Goal: Task Accomplishment & Management: Manage account settings

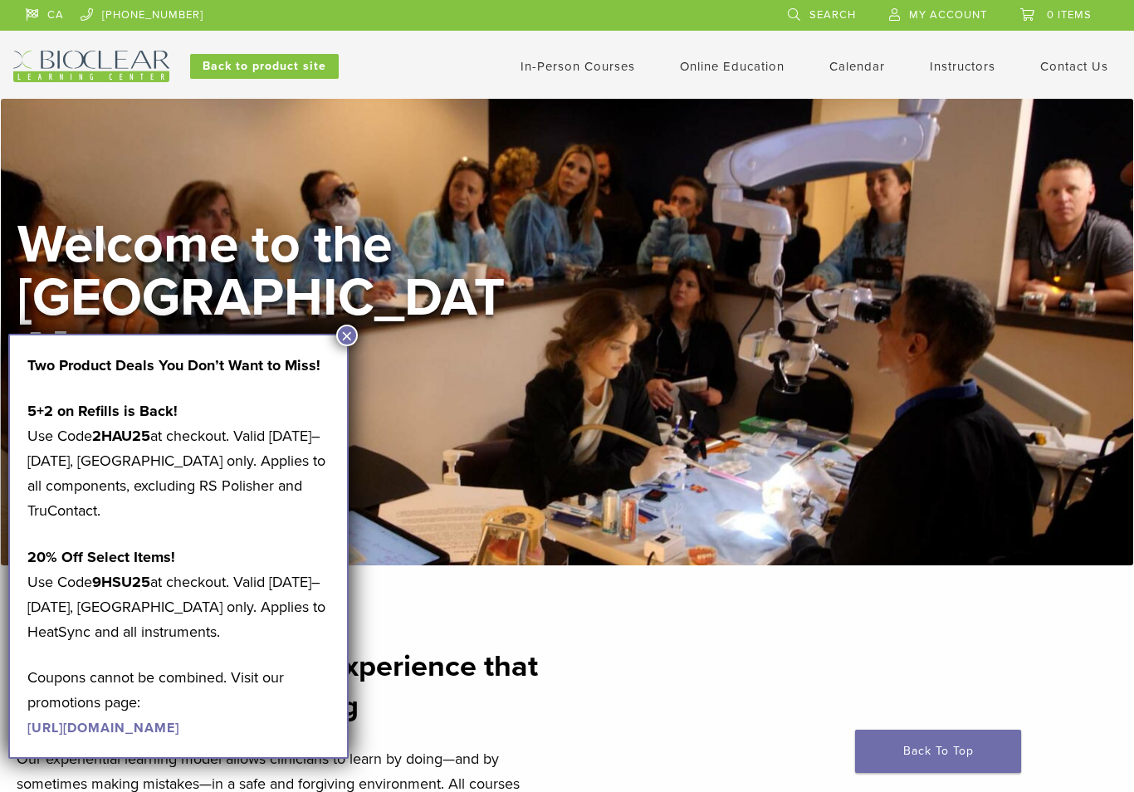
click at [310, 528] on div "Welcome to the Learning Center View Courses" at bounding box center [567, 332] width 1133 height 467
click at [310, 332] on button "×" at bounding box center [347, 336] width 22 height 22
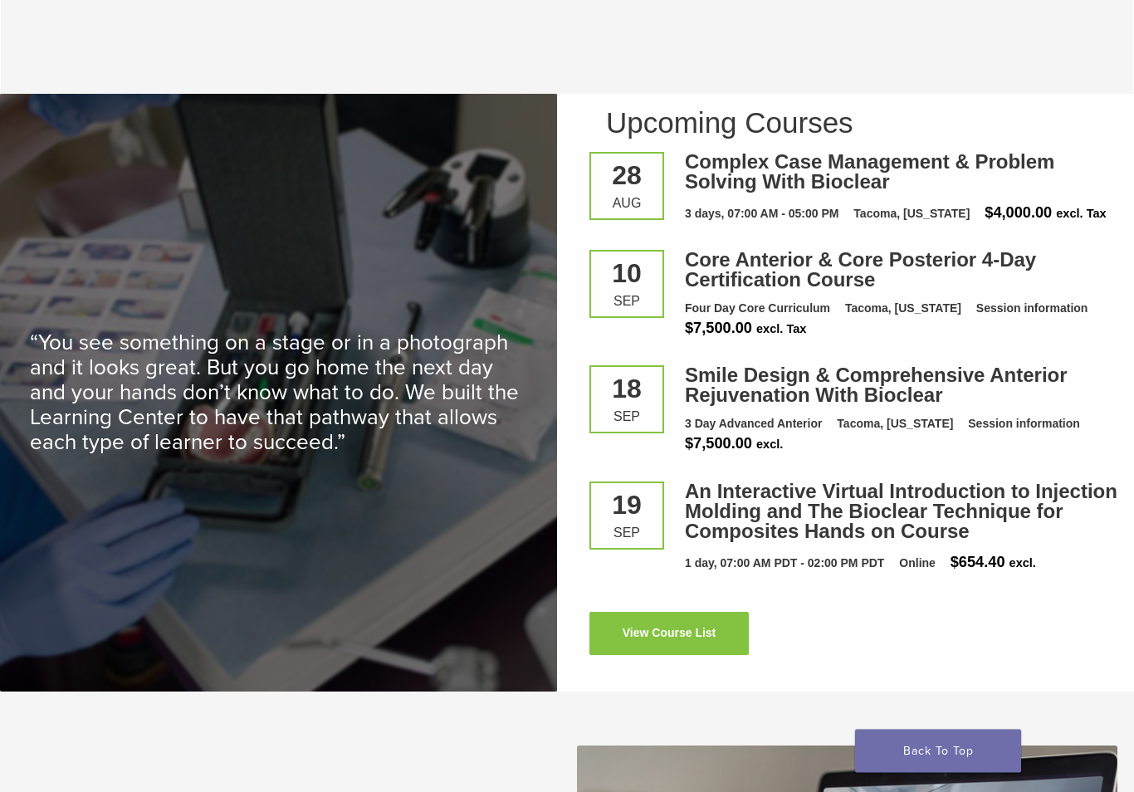
scroll to position [2104, 0]
click at [310, 406] on link "Smile Design & Comprehensive Anterior Rejuvenation With Bioclear" at bounding box center [876, 385] width 383 height 42
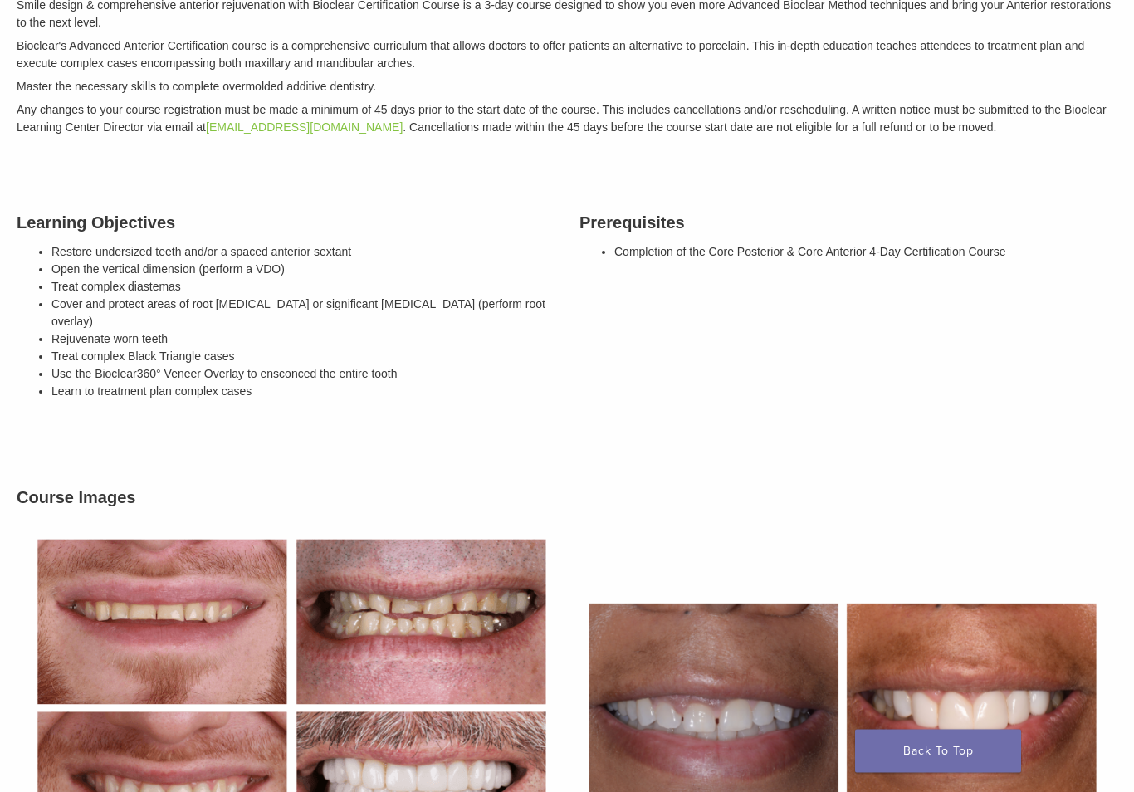
scroll to position [340, 0]
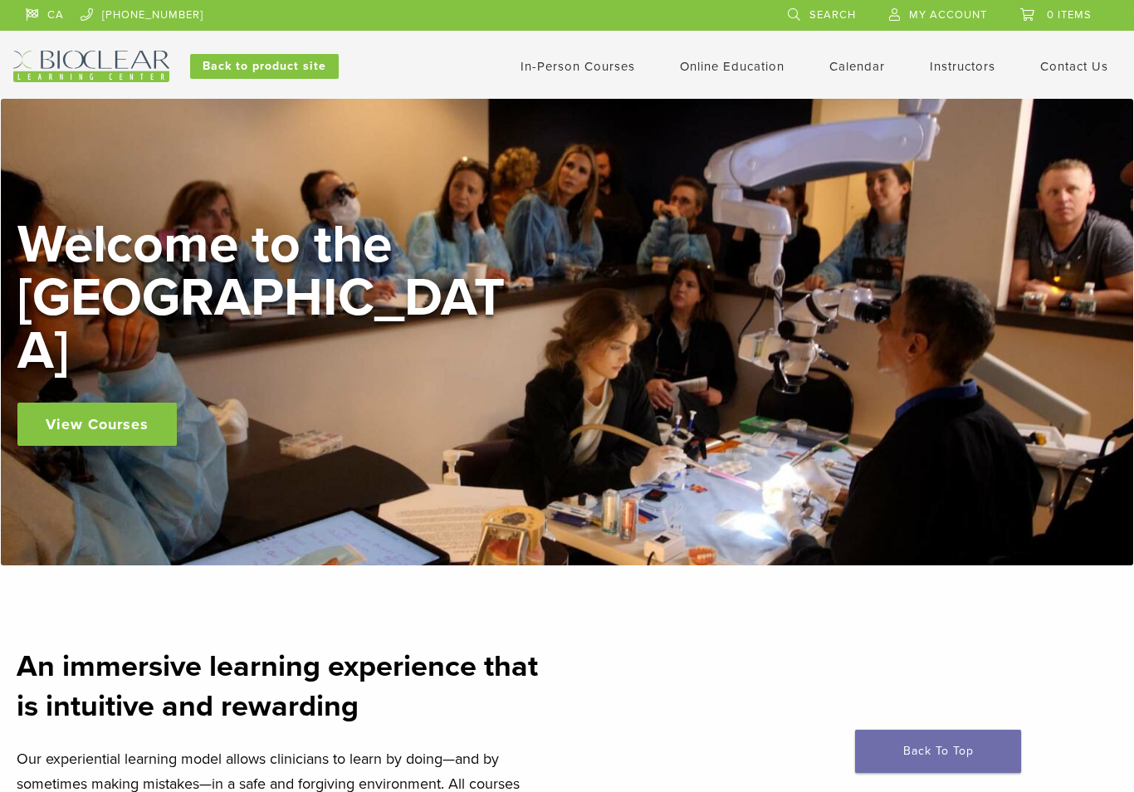
scroll to position [2130, 0]
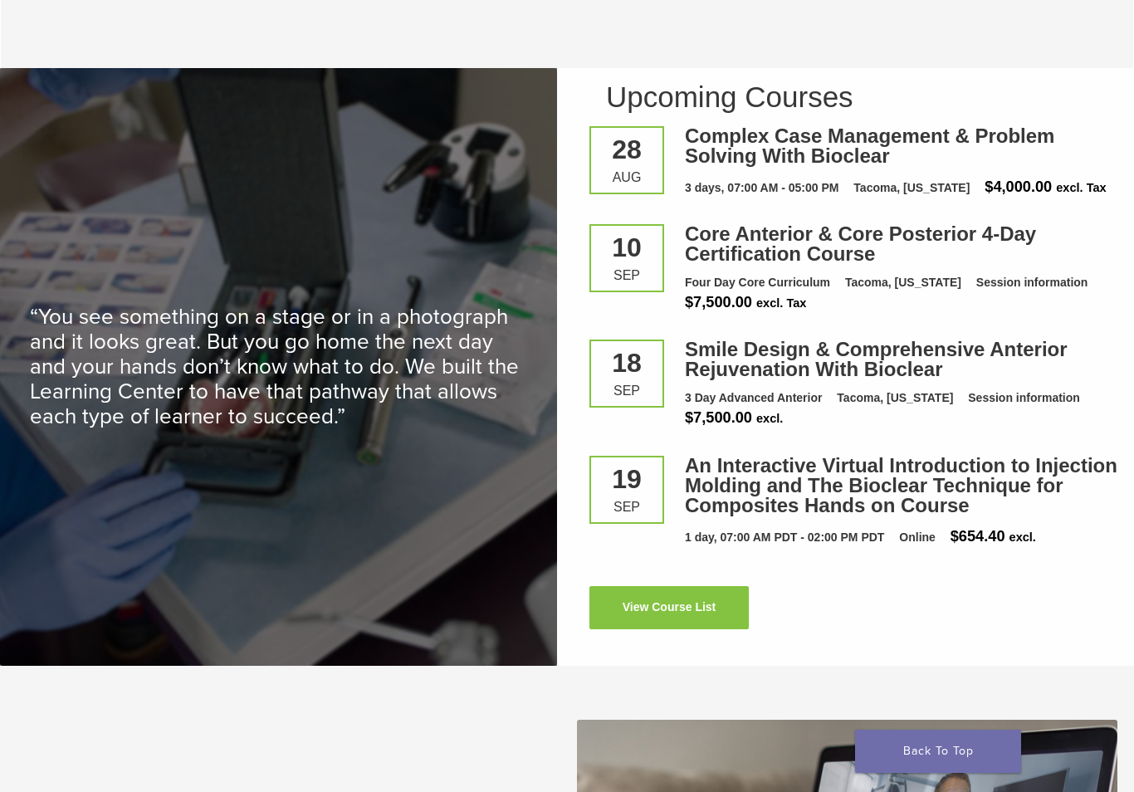
click at [641, 623] on link "View Course List" at bounding box center [668, 607] width 159 height 43
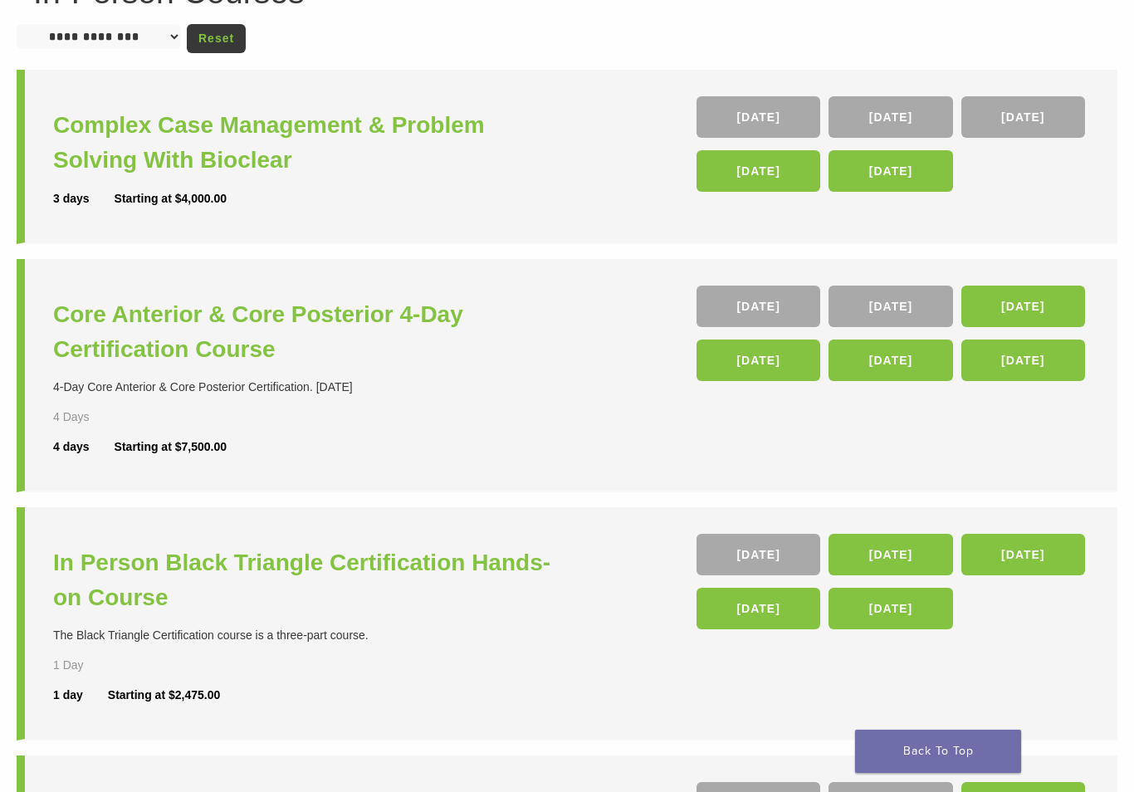
scroll to position [176, 0]
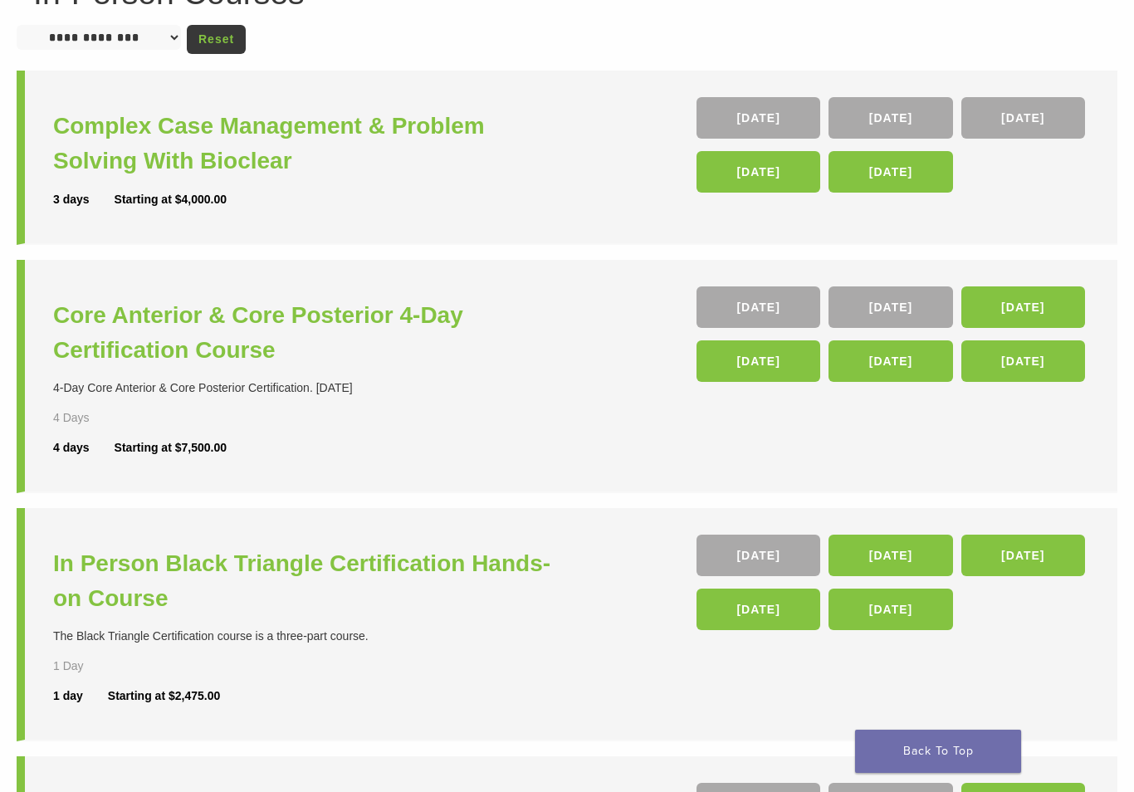
click at [1038, 131] on link "09 Apr 26" at bounding box center [1023, 118] width 124 height 42
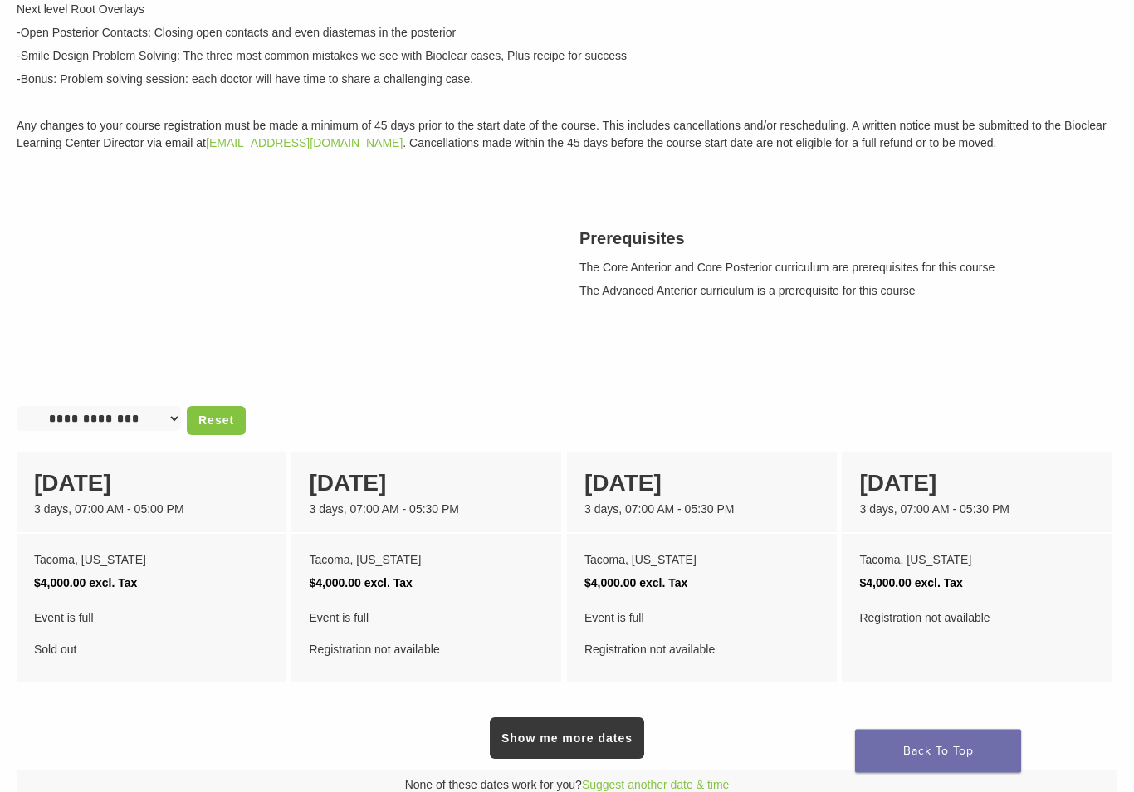
scroll to position [393, 0]
click at [505, 736] on link "Show me more dates" at bounding box center [567, 738] width 154 height 42
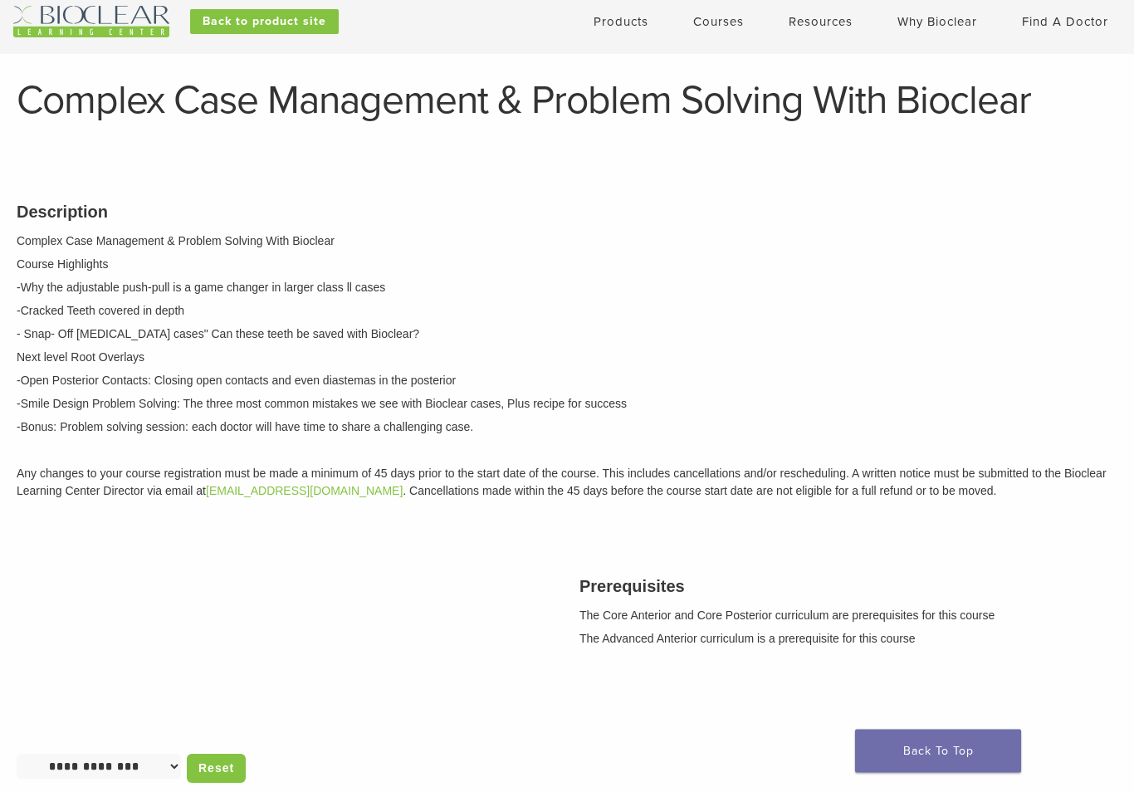
scroll to position [0, 0]
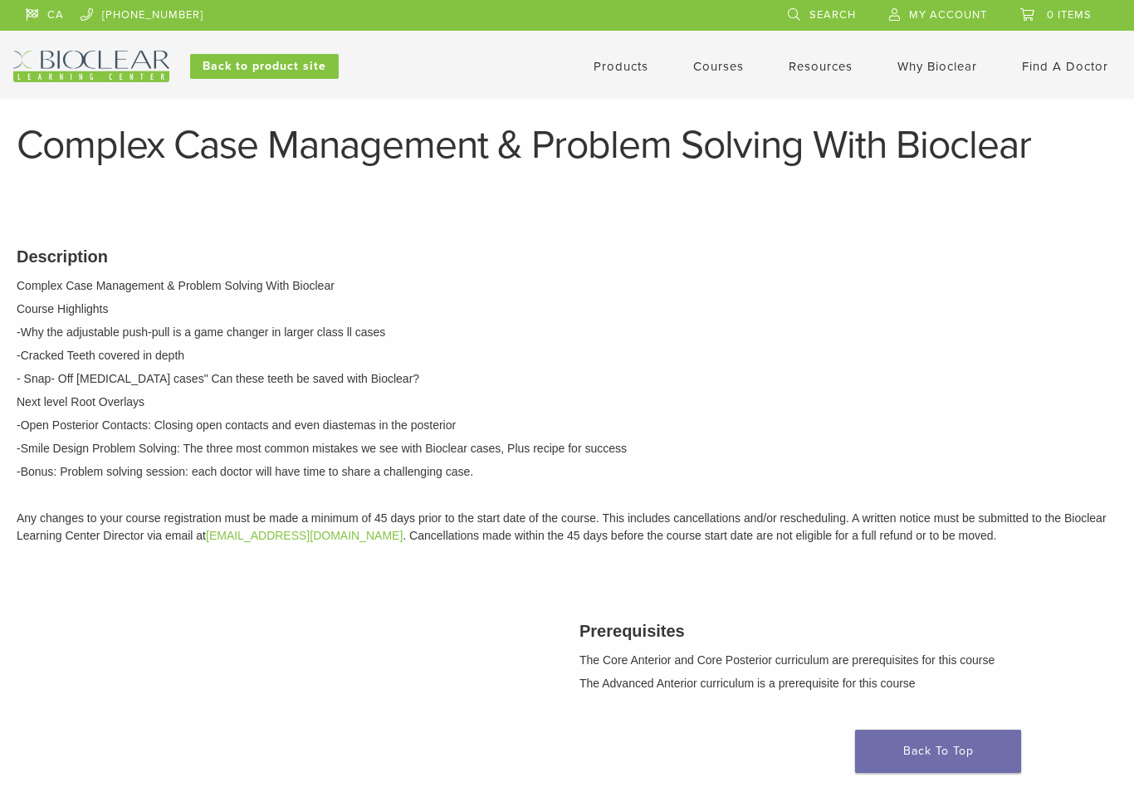
click at [936, 12] on span "My Account" at bounding box center [948, 14] width 78 height 13
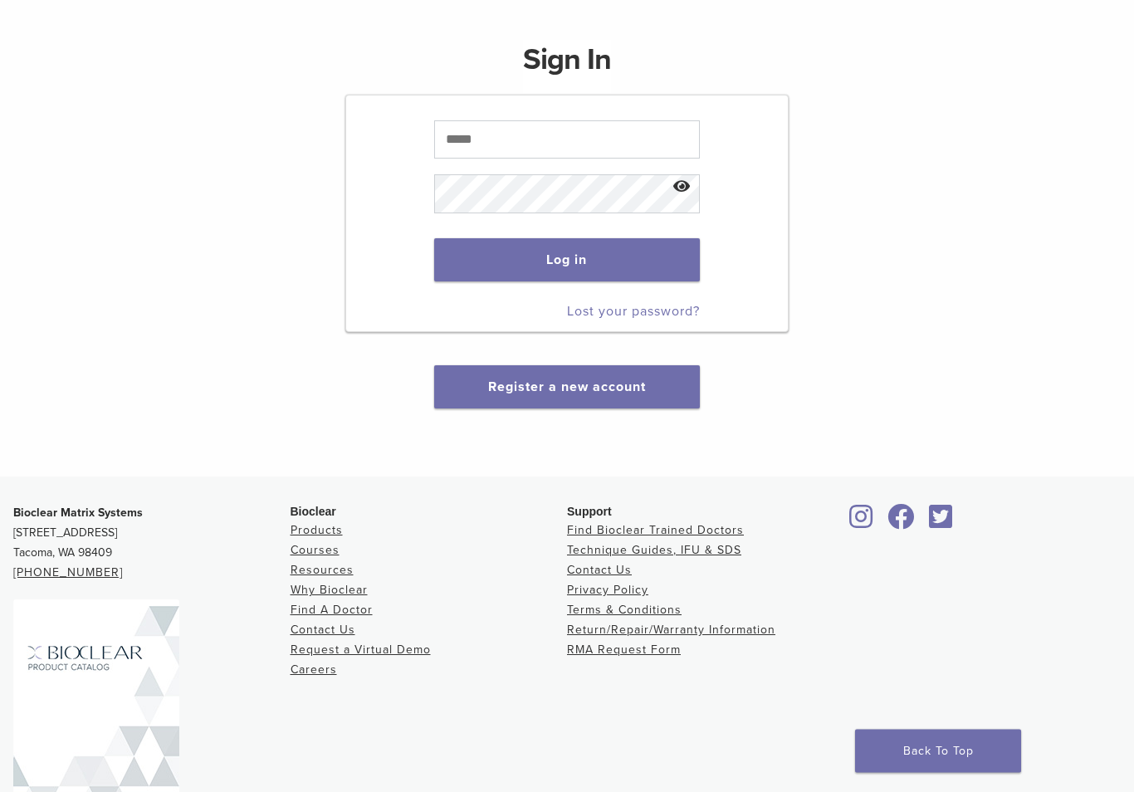
scroll to position [188, 0]
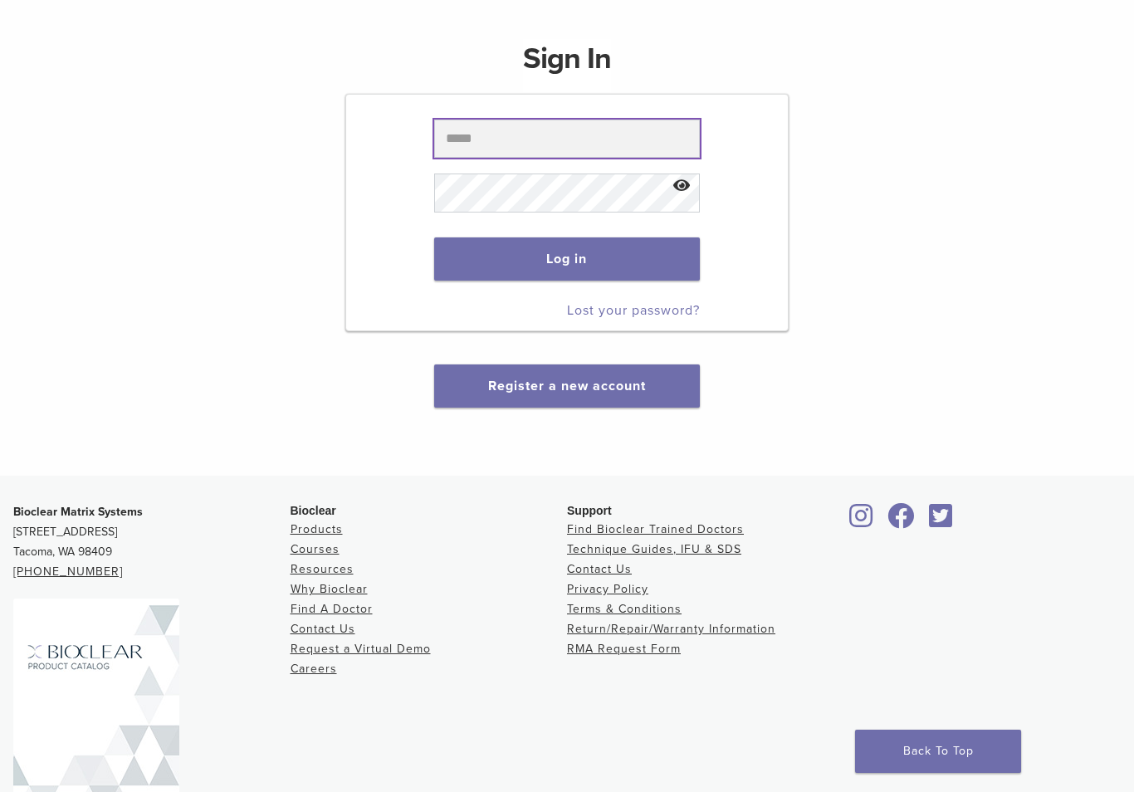
click at [549, 125] on input "text" at bounding box center [566, 139] width 265 height 38
click at [523, 151] on input "text" at bounding box center [566, 139] width 265 height 38
type input "**********"
